Goal: Task Accomplishment & Management: Use online tool/utility

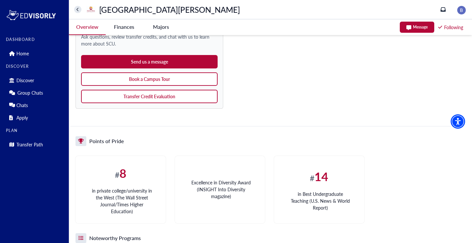
scroll to position [574, 0]
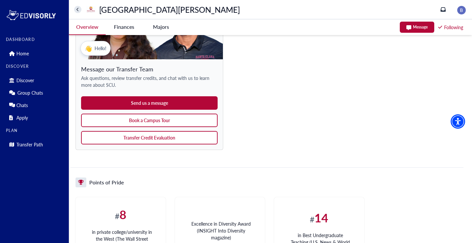
click at [174, 114] on button "Book a Campus Tour" at bounding box center [149, 120] width 136 height 13
click at [172, 131] on button "Transfer Credit Evaluation" at bounding box center [149, 137] width 136 height 13
